Goal: Find specific page/section: Find specific page/section

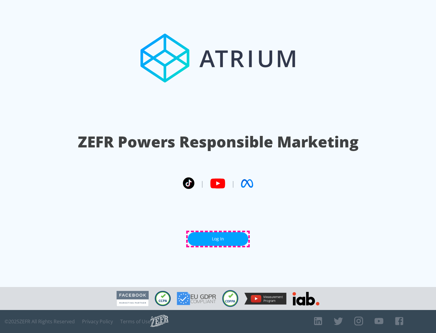
click at [218, 239] on link "Log In" at bounding box center [218, 239] width 61 height 14
